Goal: Information Seeking & Learning: Learn about a topic

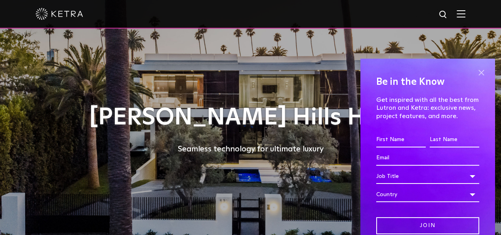
click at [475, 71] on span at bounding box center [481, 72] width 12 height 12
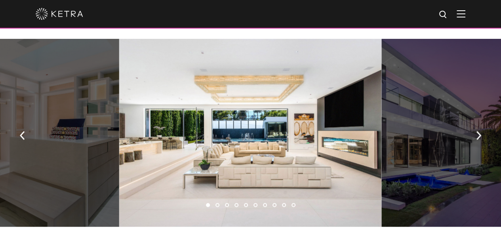
scroll to position [515, 0]
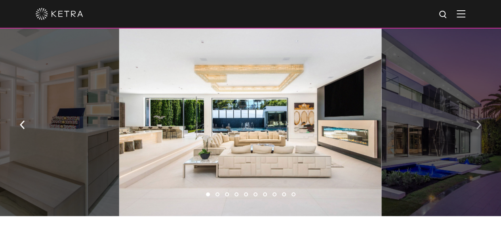
click at [476, 125] on img "button" at bounding box center [478, 124] width 5 height 9
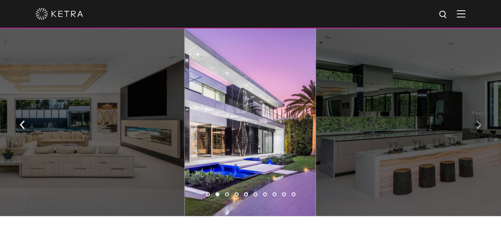
click at [477, 124] on img "button" at bounding box center [478, 124] width 5 height 9
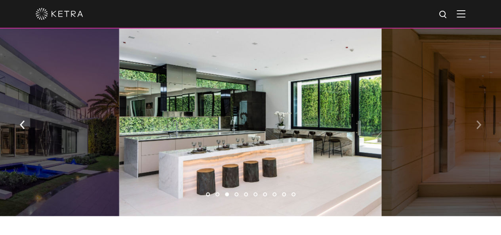
click at [479, 128] on img "button" at bounding box center [478, 124] width 5 height 9
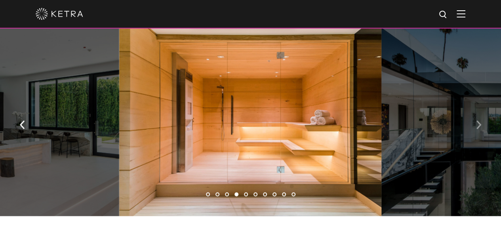
click at [478, 129] on img "button" at bounding box center [478, 124] width 5 height 9
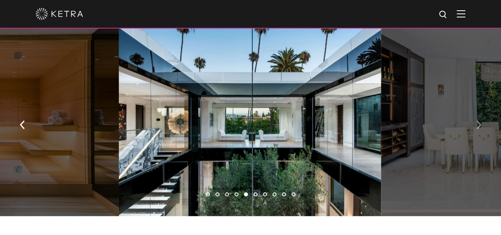
click at [479, 124] on img "button" at bounding box center [478, 124] width 5 height 9
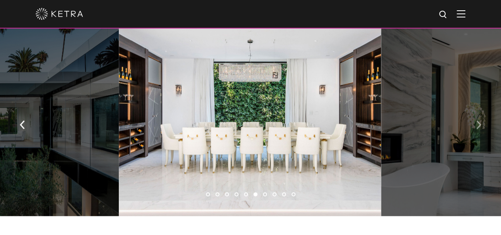
click at [479, 125] on img "button" at bounding box center [478, 124] width 5 height 9
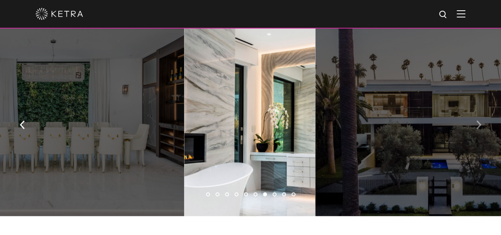
click at [479, 125] on img "button" at bounding box center [478, 124] width 5 height 9
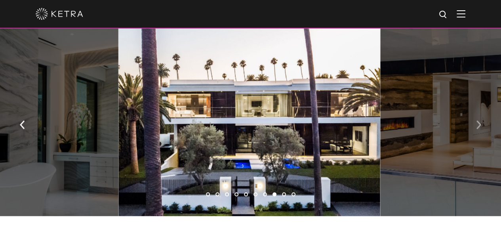
click at [479, 125] on img "button" at bounding box center [478, 124] width 5 height 9
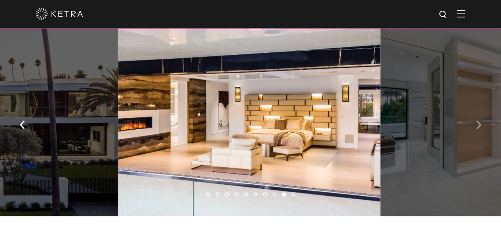
click at [479, 125] on img "button" at bounding box center [478, 124] width 5 height 9
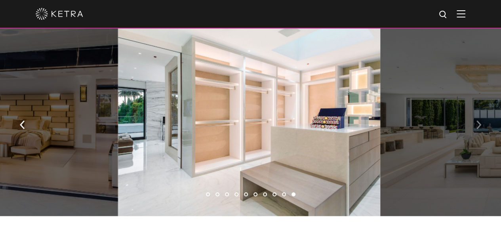
click at [479, 125] on img "button" at bounding box center [478, 124] width 5 height 9
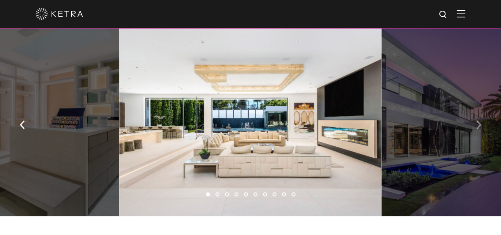
click at [479, 125] on img "button" at bounding box center [478, 124] width 5 height 9
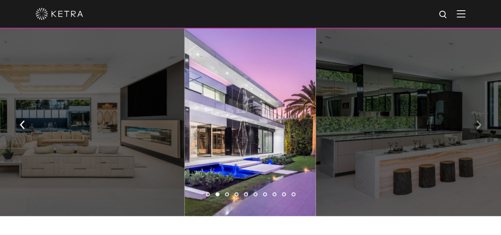
click at [479, 125] on img "button" at bounding box center [478, 124] width 5 height 9
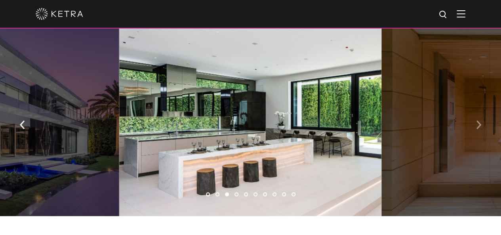
click at [479, 125] on img "button" at bounding box center [478, 124] width 5 height 9
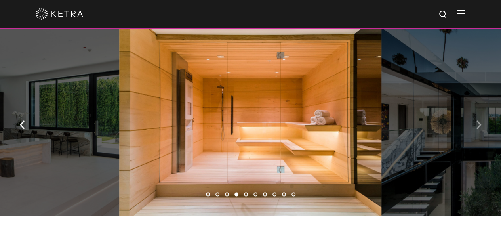
click at [479, 125] on img "button" at bounding box center [478, 124] width 5 height 9
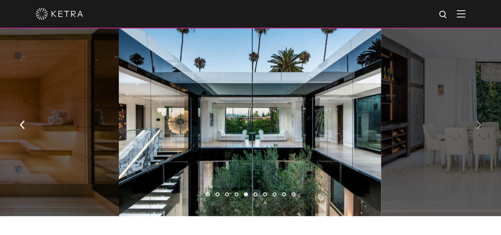
click at [479, 125] on img "button" at bounding box center [478, 124] width 5 height 9
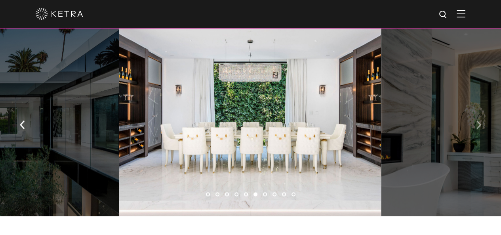
click at [479, 125] on img "button" at bounding box center [478, 124] width 5 height 9
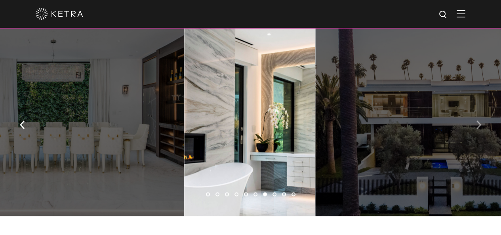
click at [479, 125] on img "button" at bounding box center [478, 124] width 5 height 9
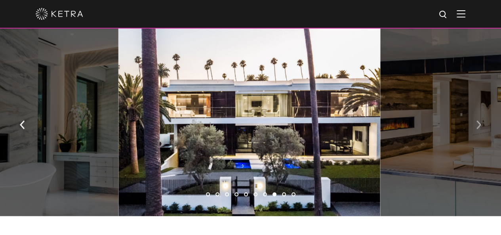
click at [479, 125] on img "button" at bounding box center [478, 124] width 5 height 9
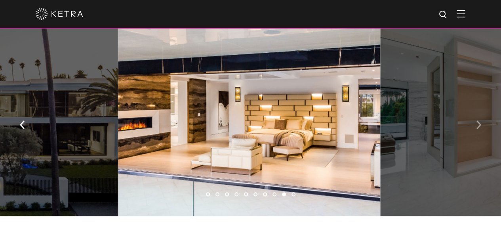
click at [479, 125] on img "button" at bounding box center [478, 124] width 5 height 9
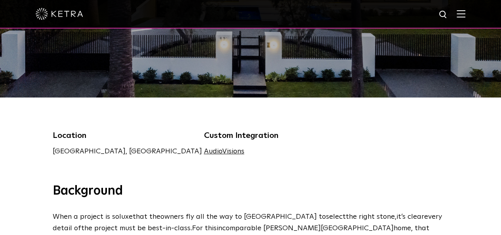
scroll to position [40, 0]
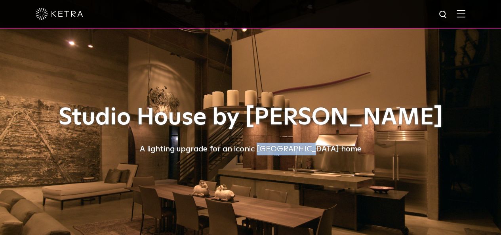
drag, startPoint x: 286, startPoint y: 150, endPoint x: 332, endPoint y: 152, distance: 46.4
click at [332, 152] on div "A lighting upgrade for an iconic Seattle home" at bounding box center [251, 148] width 396 height 13
copy div "Seattle home"
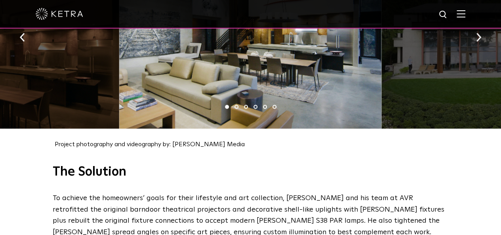
scroll to position [831, 0]
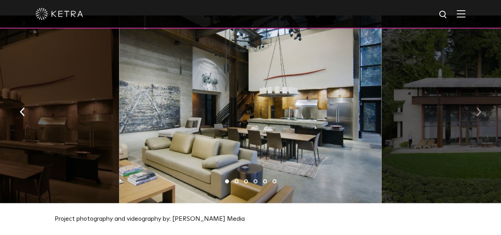
click at [478, 107] on img "button" at bounding box center [478, 111] width 5 height 9
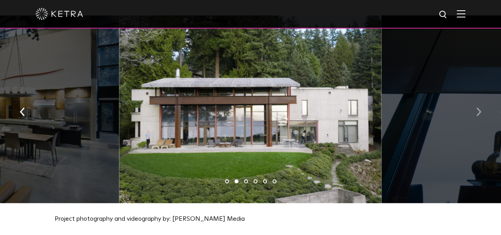
click at [478, 107] on img "button" at bounding box center [478, 111] width 5 height 9
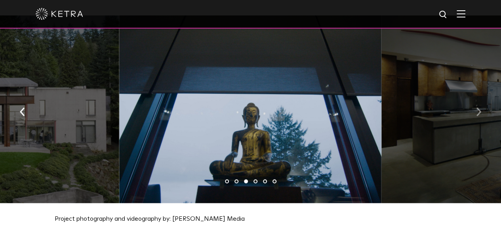
click at [478, 107] on img "button" at bounding box center [478, 111] width 5 height 9
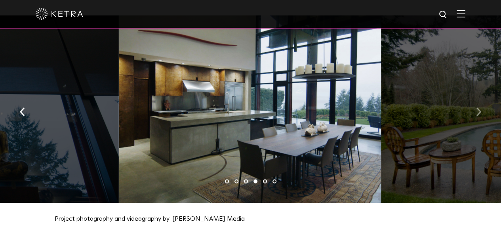
click at [478, 107] on img "button" at bounding box center [478, 111] width 5 height 9
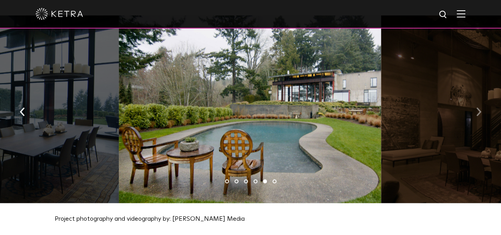
click at [478, 107] on img "button" at bounding box center [478, 111] width 5 height 9
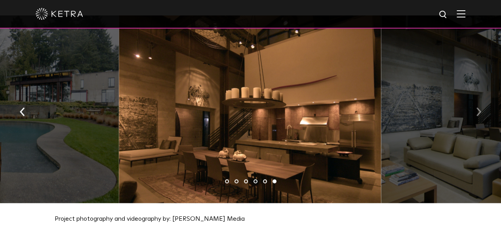
click at [478, 107] on img "button" at bounding box center [478, 111] width 5 height 9
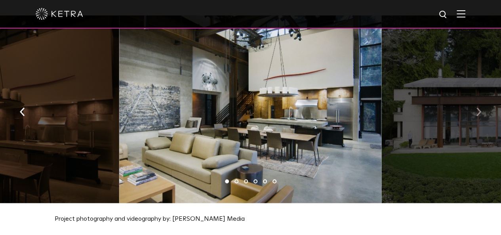
click at [478, 107] on img "button" at bounding box center [478, 111] width 5 height 9
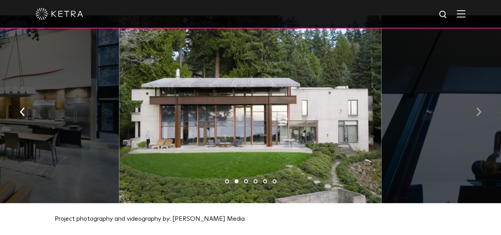
click at [478, 107] on img "button" at bounding box center [478, 111] width 5 height 9
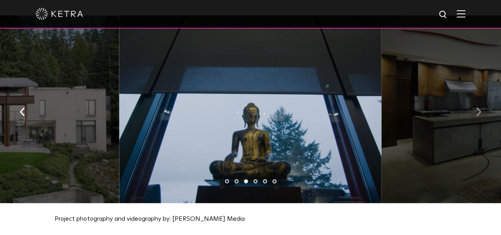
click at [478, 107] on img "button" at bounding box center [478, 111] width 5 height 9
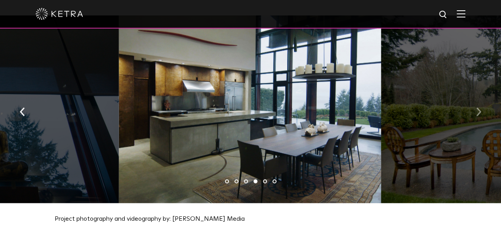
click at [478, 107] on img "button" at bounding box center [478, 111] width 5 height 9
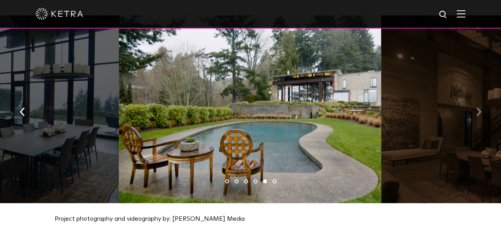
click at [478, 107] on img "button" at bounding box center [478, 111] width 5 height 9
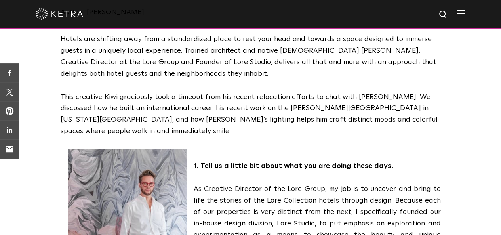
scroll to position [198, 0]
drag, startPoint x: 252, startPoint y: 176, endPoint x: 277, endPoint y: 179, distance: 25.9
click at [277, 183] on p "As Creative Director of the Lore Group, my job is to uncover and bring to life …" at bounding box center [251, 217] width 380 height 68
copy p "distinct"
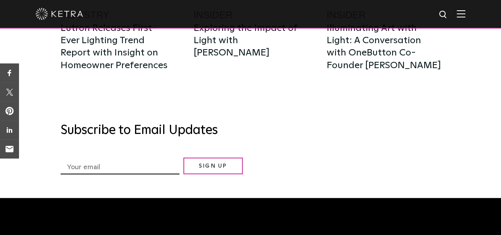
scroll to position [2488, 0]
